Goal: Information Seeking & Learning: Understand process/instructions

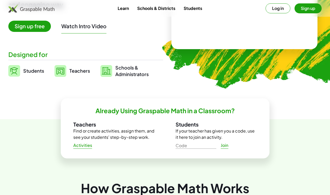
scroll to position [37, 0]
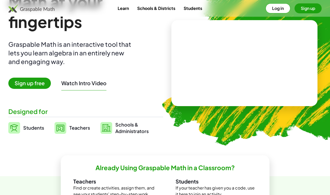
click at [198, 9] on link "Students" at bounding box center [192, 8] width 27 height 10
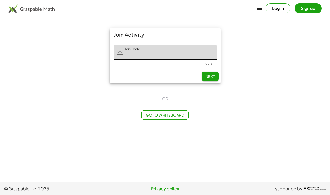
scroll to position [0, 63]
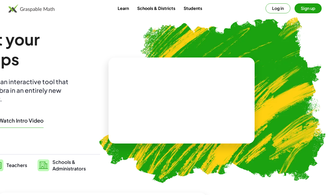
click at [127, 10] on link "Learn" at bounding box center [123, 8] width 20 height 10
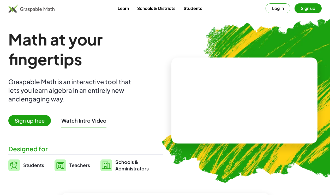
click at [305, 10] on button "Sign up" at bounding box center [307, 8] width 27 height 10
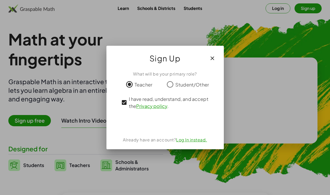
click at [166, 123] on div "Sign in with Google. Opens in new tab" at bounding box center [165, 122] width 48 height 11
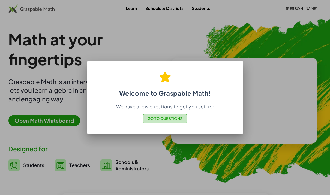
click at [158, 118] on span "Go to Questions" at bounding box center [164, 118] width 35 height 5
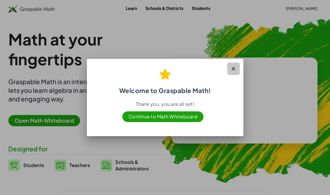
click at [232, 68] on icon "button" at bounding box center [233, 68] width 6 height 6
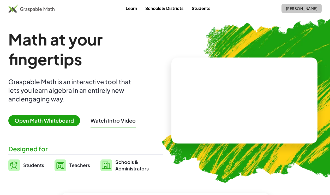
click at [286, 7] on span "Kortney Cronkhite" at bounding box center [302, 8] width 32 height 5
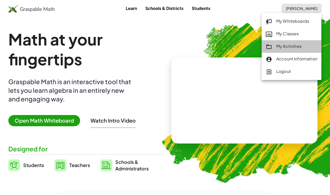
click at [282, 48] on div "My Activities" at bounding box center [291, 46] width 51 height 7
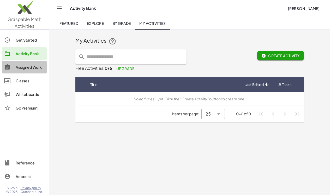
click at [36, 65] on div "Assigned Work" at bounding box center [30, 67] width 29 height 6
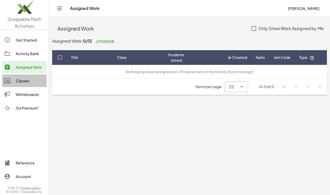
click at [25, 80] on div "Classes" at bounding box center [30, 80] width 29 height 6
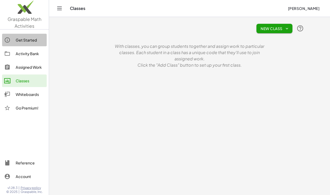
click at [32, 42] on div "Get Started" at bounding box center [30, 40] width 29 height 6
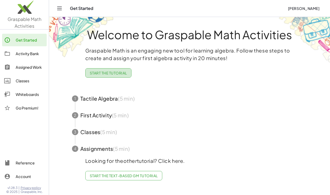
click at [94, 70] on button "Start the Tutorial" at bounding box center [108, 72] width 46 height 9
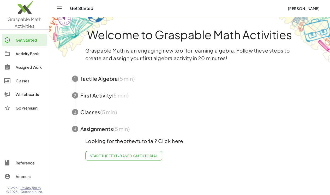
click at [113, 154] on span "Start the Text-based GM Tutorial" at bounding box center [124, 155] width 68 height 5
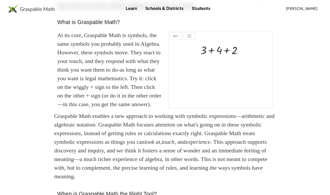
scroll to position [116, 0]
drag, startPoint x: 211, startPoint y: 68, endPoint x: 232, endPoint y: 69, distance: 21.4
click at [232, 57] on div at bounding box center [223, 49] width 51 height 15
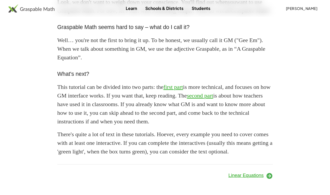
scroll to position [474, 0]
click at [267, 177] on icon at bounding box center [269, 175] width 7 height 7
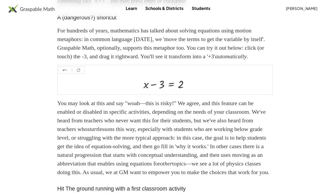
scroll to position [154, 0]
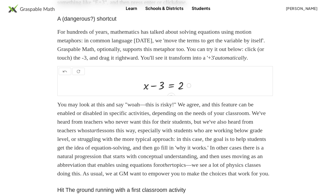
click at [158, 92] on div at bounding box center [168, 84] width 55 height 15
drag, startPoint x: 158, startPoint y: 94, endPoint x: 189, endPoint y: 92, distance: 30.9
click at [189, 92] on div at bounding box center [168, 84] width 55 height 15
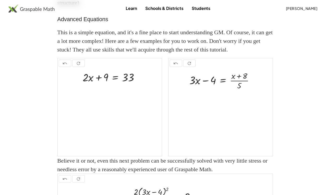
scroll to position [535, 0]
